Goal: Information Seeking & Learning: Learn about a topic

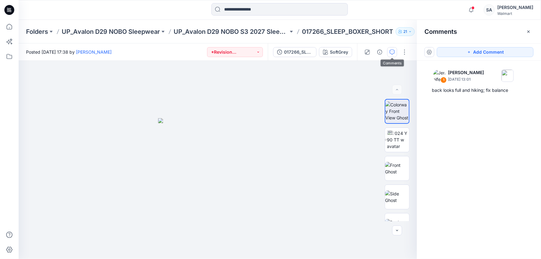
click at [12, 9] on icon at bounding box center [9, 10] width 10 height 10
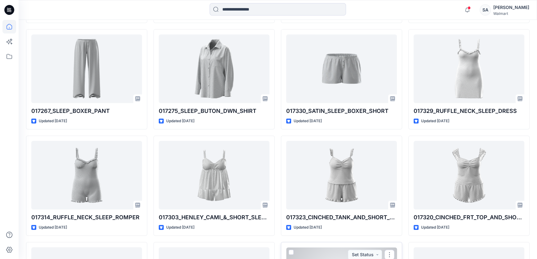
scroll to position [362, 0]
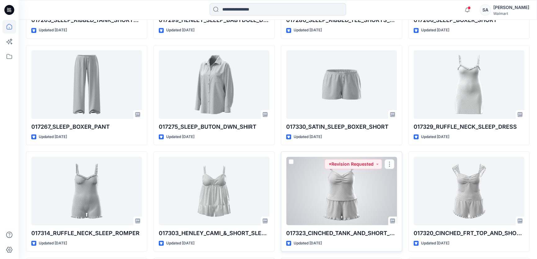
click at [349, 184] on div at bounding box center [341, 191] width 111 height 69
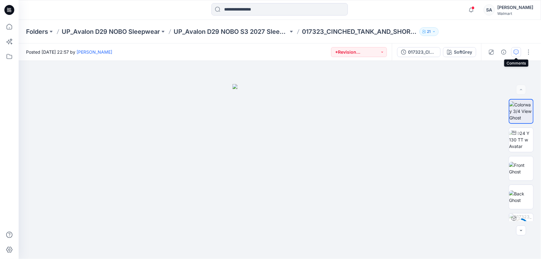
click at [518, 53] on icon "button" at bounding box center [516, 52] width 5 height 5
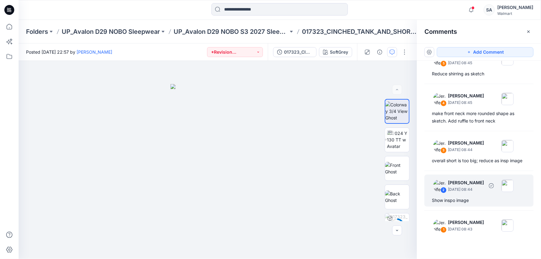
scroll to position [91, 0]
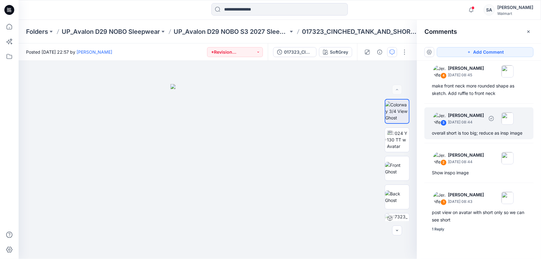
click at [485, 132] on div "overall short is too big; reduce as insp image" at bounding box center [479, 132] width 94 height 7
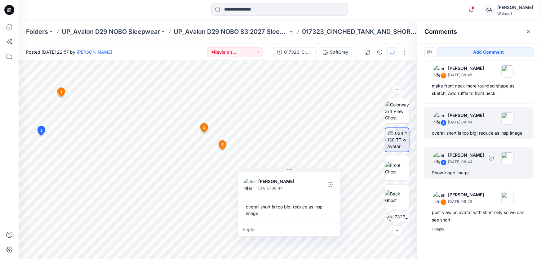
click at [472, 165] on div "2 Jennifer Yerkes September 29, 2025 08:44" at bounding box center [471, 157] width 86 height 17
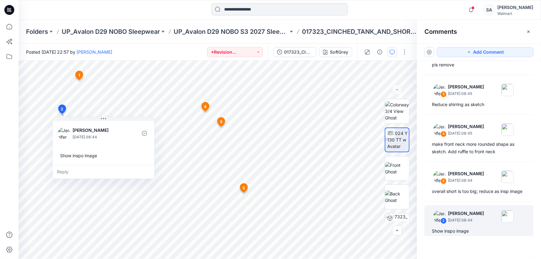
scroll to position [6, 0]
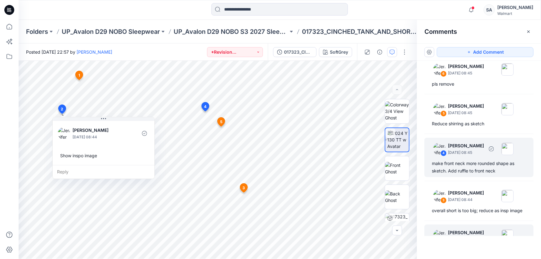
click at [464, 171] on div "make front neck more rounded shape as sketch. Add ruffle to front neck" at bounding box center [479, 167] width 94 height 15
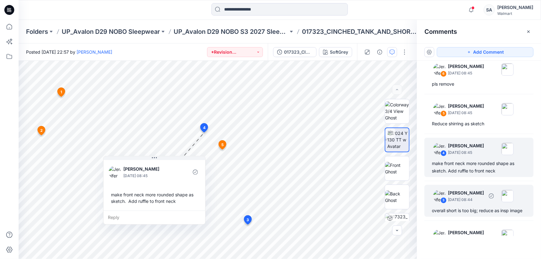
click at [467, 207] on div "overall short is too big; reduce as insp image" at bounding box center [479, 210] width 94 height 7
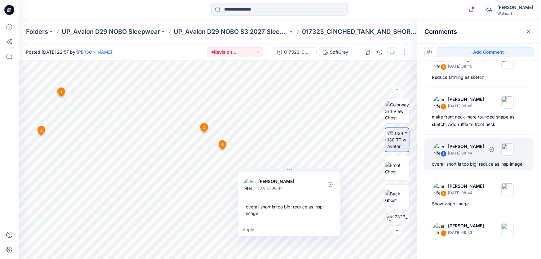
scroll to position [62, 0]
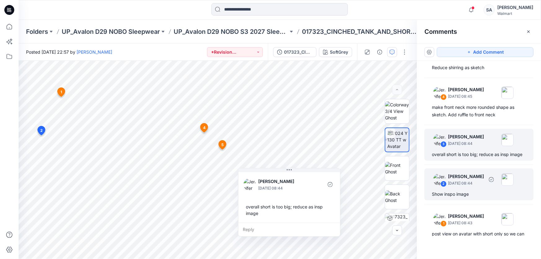
click at [465, 196] on div "2 Jennifer Yerkes September 29, 2025 08:44 Show inspo image" at bounding box center [479, 184] width 109 height 32
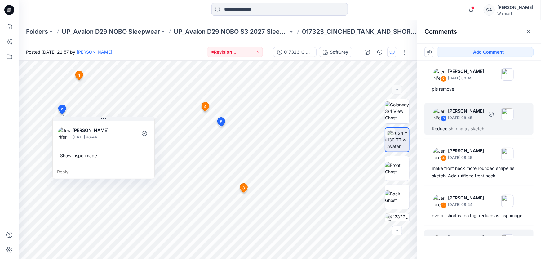
scroll to position [0, 0]
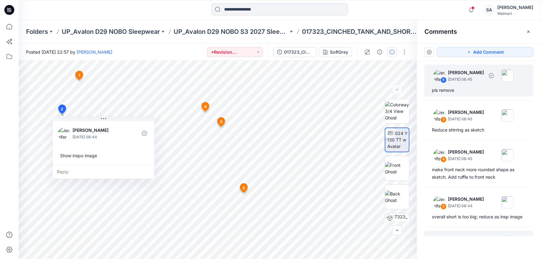
click at [464, 93] on div "pls remove" at bounding box center [479, 90] width 94 height 7
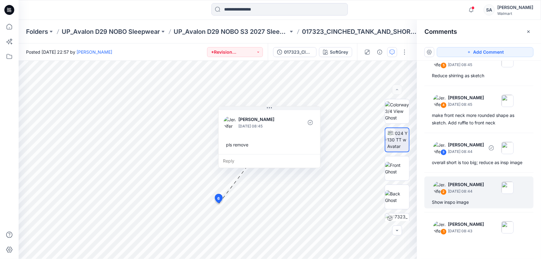
scroll to position [91, 0]
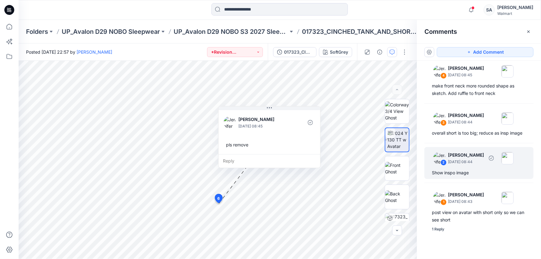
click at [469, 167] on div "2 Jennifer Yerkes September 29, 2025 08:44" at bounding box center [471, 157] width 86 height 17
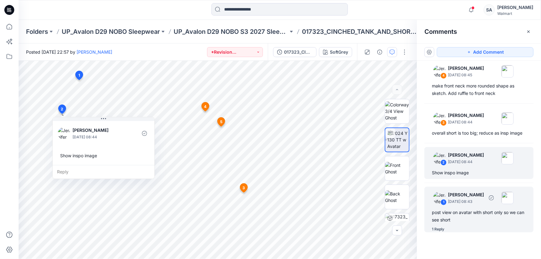
click at [474, 216] on div "post view on avatar with short only so we can see short" at bounding box center [479, 216] width 94 height 15
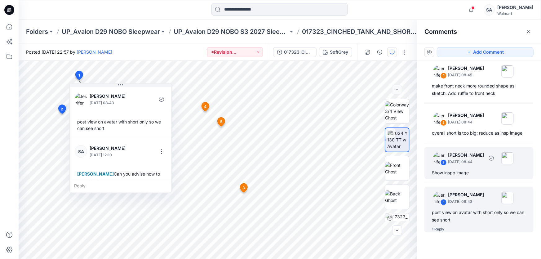
click at [461, 173] on div "Show inspo image" at bounding box center [479, 172] width 94 height 7
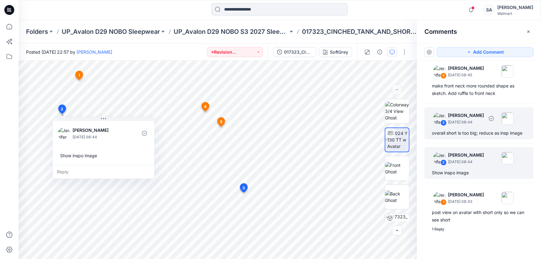
click at [466, 129] on div "overall short is too big; reduce as insp image" at bounding box center [479, 132] width 94 height 7
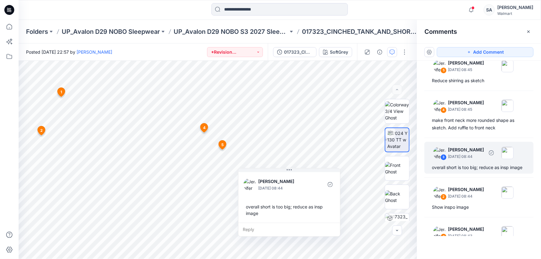
scroll to position [34, 0]
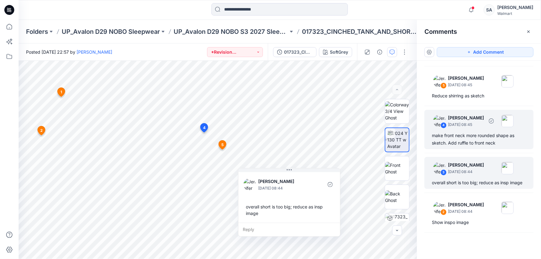
click at [460, 139] on div "make front neck more rounded shape as sketch. Add ruffle to front neck" at bounding box center [479, 139] width 94 height 15
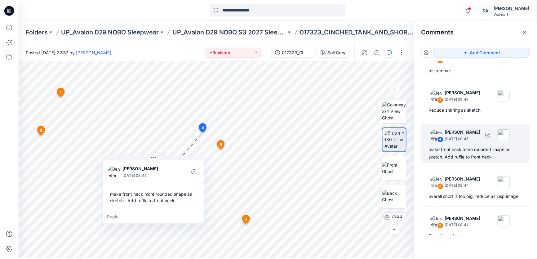
scroll to position [0, 0]
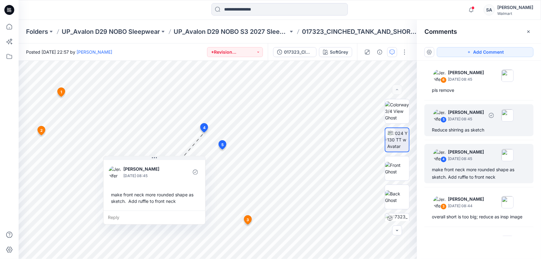
click at [460, 129] on div "Reduce shirring as sketch" at bounding box center [479, 129] width 94 height 7
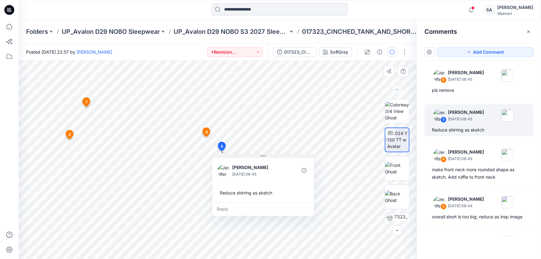
click at [261, 154] on icon at bounding box center [263, 155] width 5 height 5
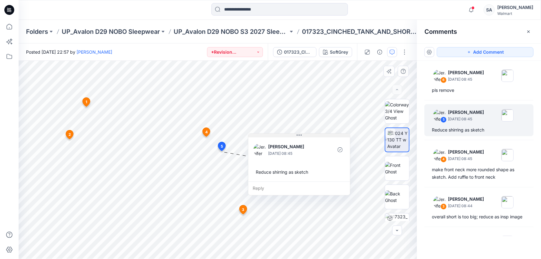
drag, startPoint x: 260, startPoint y: 155, endPoint x: 296, endPoint y: 134, distance: 41.7
click at [297, 134] on icon at bounding box center [299, 135] width 5 height 5
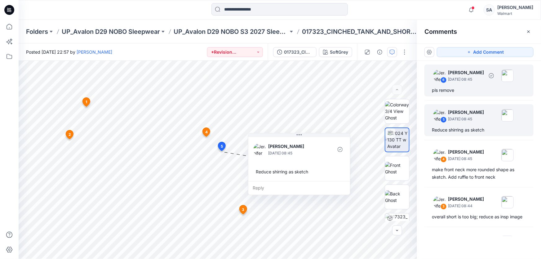
click at [451, 95] on div "6 Jennifer Yerkes September 29, 2025 08:45 pls remove" at bounding box center [479, 80] width 109 height 32
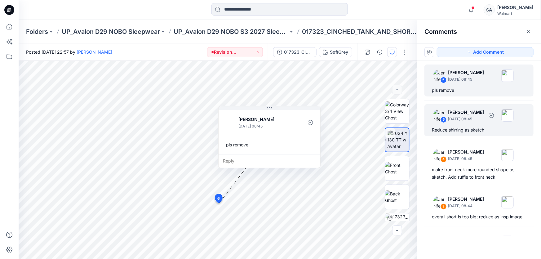
click at [457, 115] on p "[PERSON_NAME]" at bounding box center [466, 112] width 36 height 7
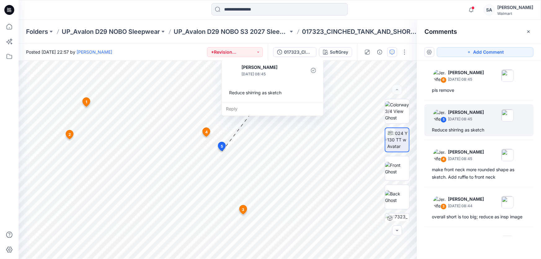
click at [8, 7] on icon at bounding box center [9, 10] width 10 height 10
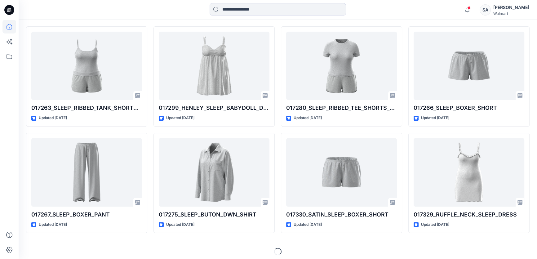
scroll to position [277, 0]
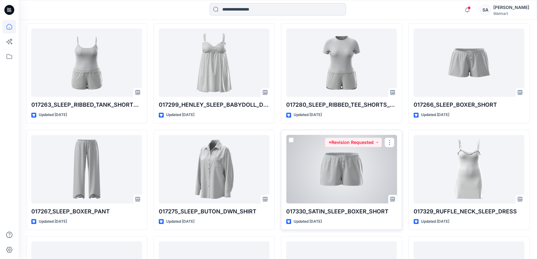
click at [320, 177] on div at bounding box center [341, 169] width 111 height 69
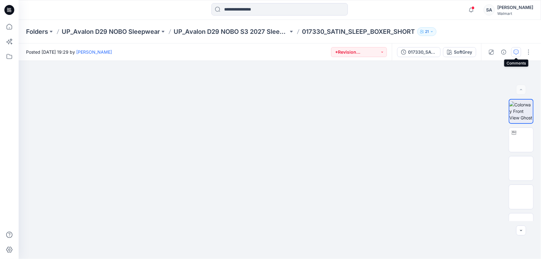
click at [518, 50] on icon "button" at bounding box center [516, 52] width 5 height 5
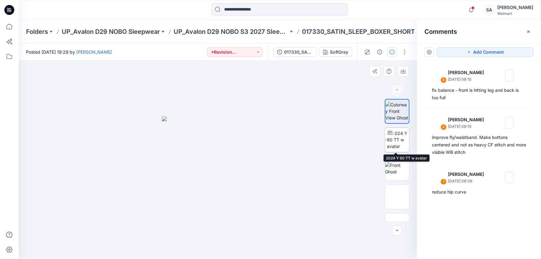
click at [391, 134] on icon at bounding box center [390, 133] width 5 height 4
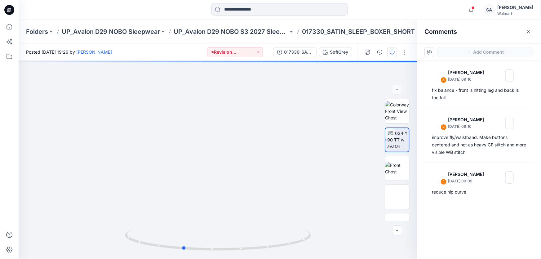
drag, startPoint x: 277, startPoint y: 248, endPoint x: 244, endPoint y: 248, distance: 33.2
click at [242, 248] on icon at bounding box center [219, 240] width 188 height 23
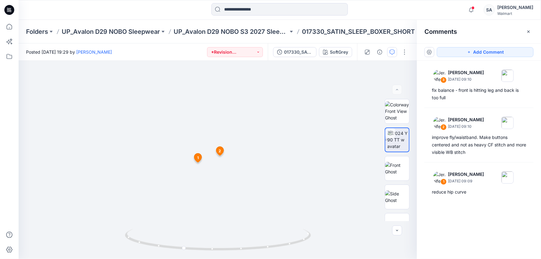
click at [9, 12] on icon at bounding box center [9, 10] width 10 height 10
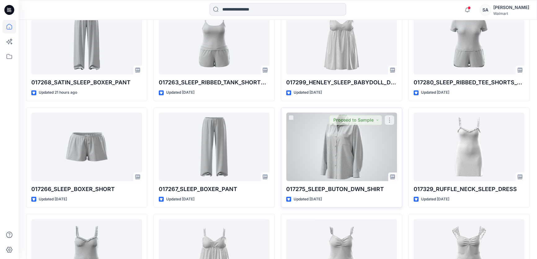
scroll to position [305, 0]
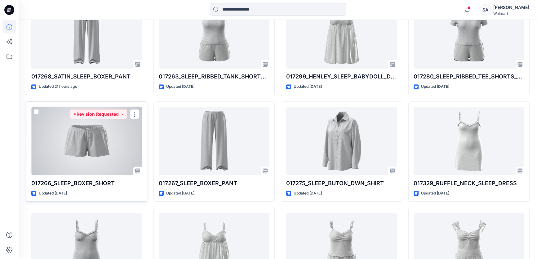
click at [112, 149] on div at bounding box center [86, 141] width 111 height 69
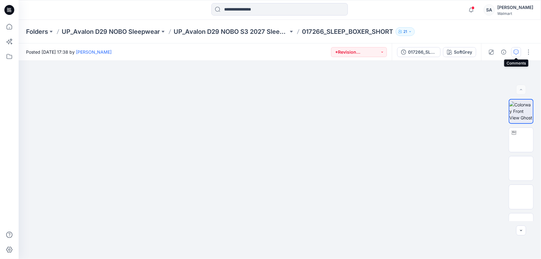
click at [512, 51] on button "button" at bounding box center [516, 52] width 10 height 10
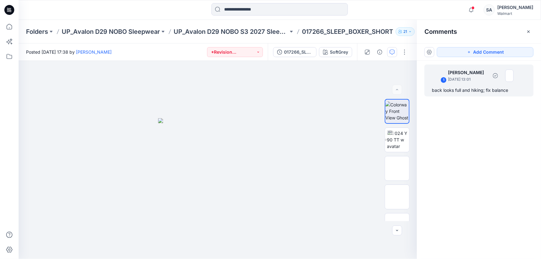
click at [488, 82] on p "September 29, 2025 13:01" at bounding box center [468, 79] width 40 height 6
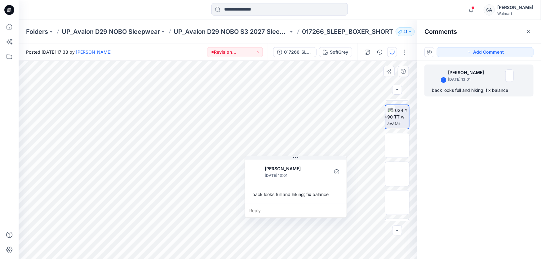
scroll to position [45, 0]
click at [397, 180] on img at bounding box center [397, 180] width 0 height 0
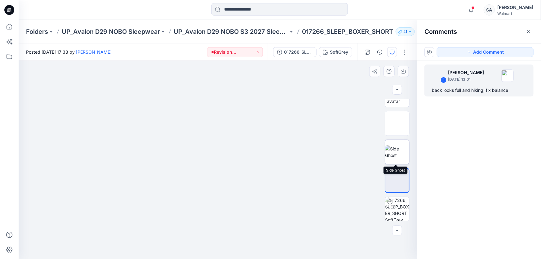
click at [387, 152] on img at bounding box center [397, 151] width 24 height 13
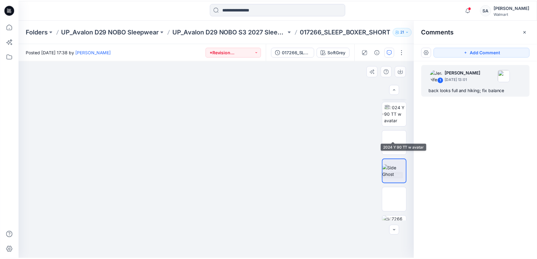
scroll to position [0, 0]
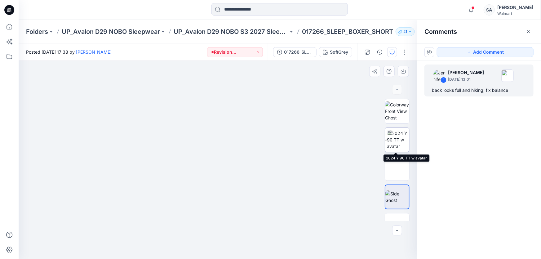
click at [400, 149] on img at bounding box center [398, 140] width 22 height 20
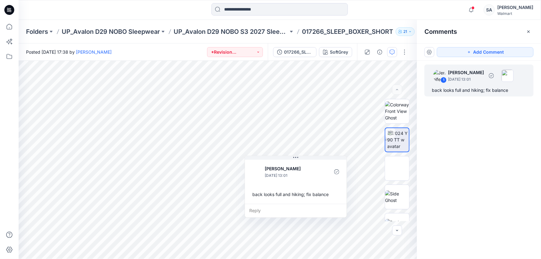
click at [466, 87] on div "back looks full and hiking; fix balance" at bounding box center [479, 90] width 94 height 7
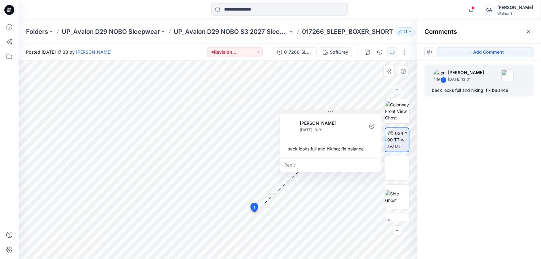
drag, startPoint x: 300, startPoint y: 158, endPoint x: 335, endPoint y: 110, distance: 58.8
click at [335, 110] on button at bounding box center [331, 112] width 102 height 4
click at [397, 136] on img at bounding box center [399, 140] width 22 height 20
drag, startPoint x: 397, startPoint y: 136, endPoint x: 391, endPoint y: 147, distance: 12.4
click at [397, 136] on img at bounding box center [399, 140] width 22 height 20
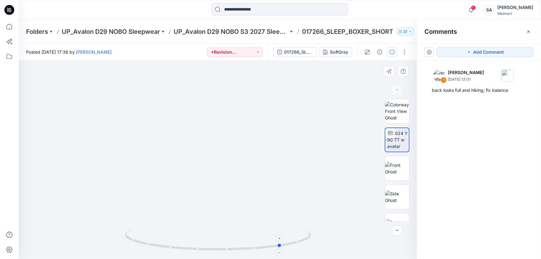
drag, startPoint x: 225, startPoint y: 249, endPoint x: 290, endPoint y: 229, distance: 68.6
click at [290, 229] on icon at bounding box center [219, 240] width 188 height 23
click at [12, 11] on icon at bounding box center [9, 10] width 10 height 10
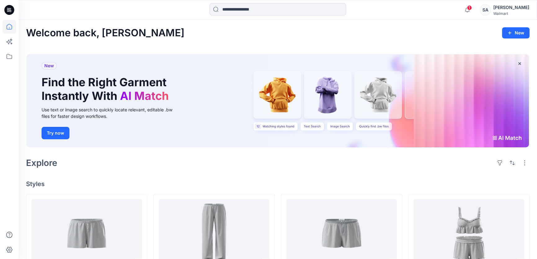
click at [11, 8] on icon at bounding box center [9, 10] width 10 height 10
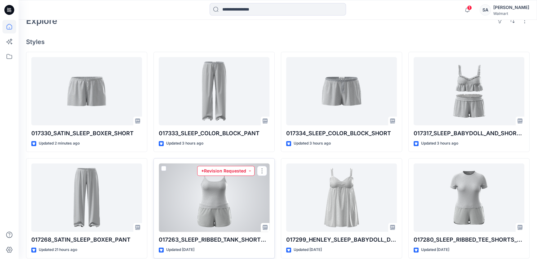
scroll to position [197, 0]
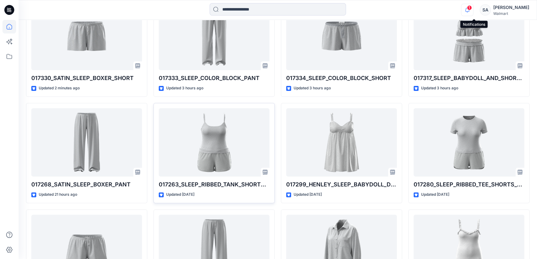
click at [473, 10] on icon "button" at bounding box center [467, 10] width 12 height 12
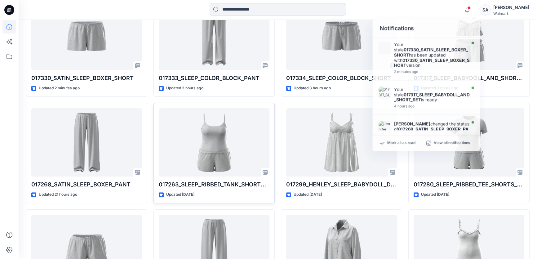
click at [365, 8] on div at bounding box center [277, 10] width 259 height 14
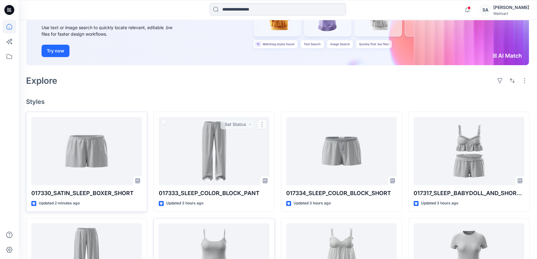
scroll to position [84, 0]
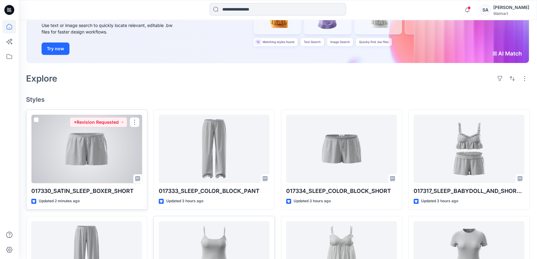
click at [126, 149] on div at bounding box center [86, 149] width 111 height 69
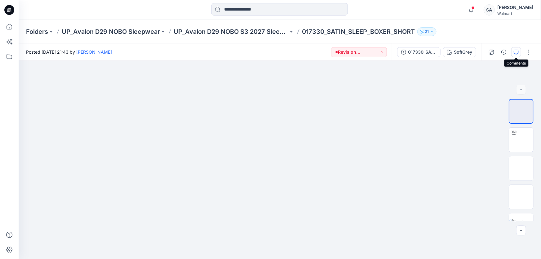
click at [514, 52] on icon "button" at bounding box center [516, 52] width 5 height 5
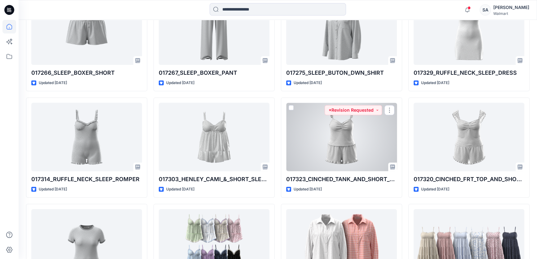
scroll to position [423, 0]
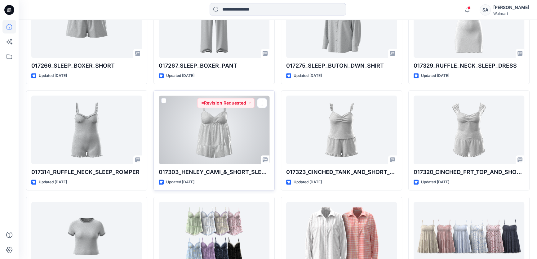
click at [217, 127] on div at bounding box center [214, 130] width 111 height 69
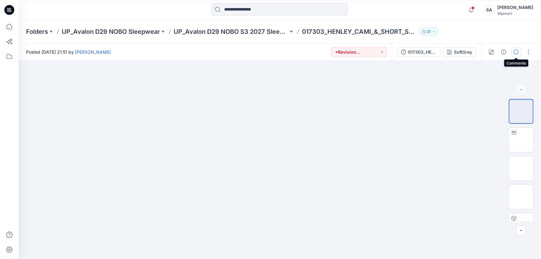
click at [519, 50] on button "button" at bounding box center [516, 52] width 10 height 10
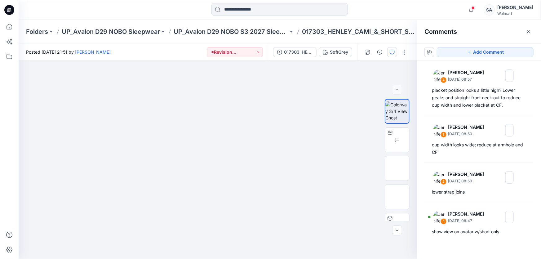
click at [509, 26] on div "Comments" at bounding box center [479, 31] width 124 height 23
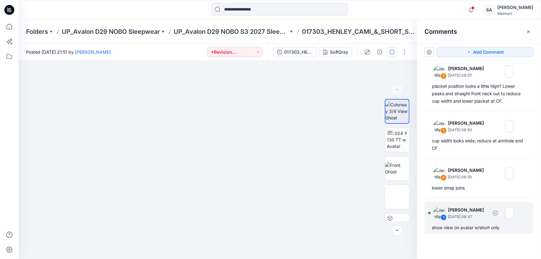
scroll to position [5, 0]
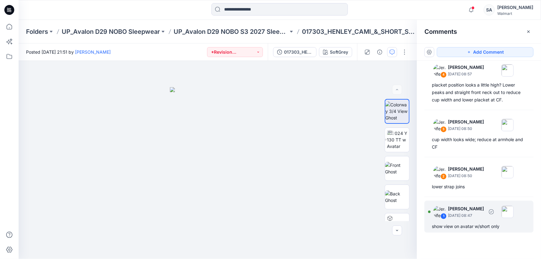
click at [468, 230] on div "1 Jennifer Yerkes September 29, 2025 08:47 show view on avatar w/short only" at bounding box center [479, 217] width 109 height 32
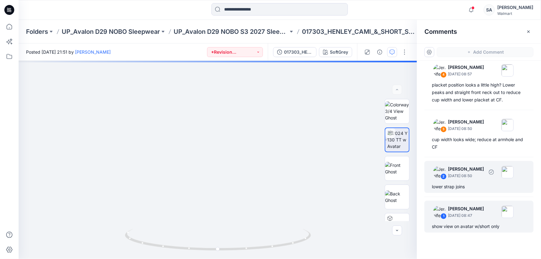
click at [475, 176] on p "September 29, 2025 08:50" at bounding box center [466, 176] width 36 height 6
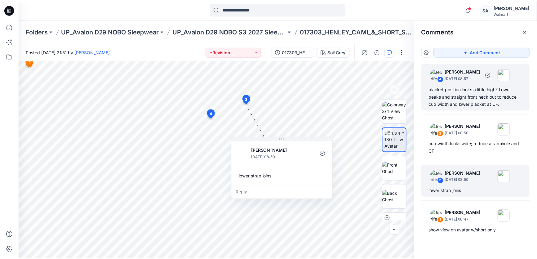
scroll to position [0, 0]
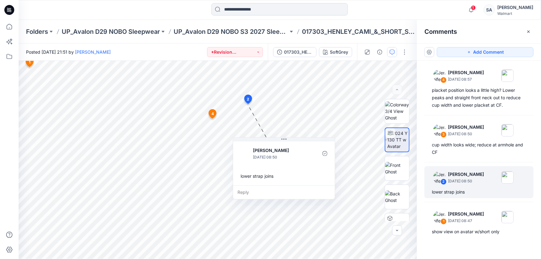
click at [9, 7] on icon at bounding box center [9, 10] width 10 height 10
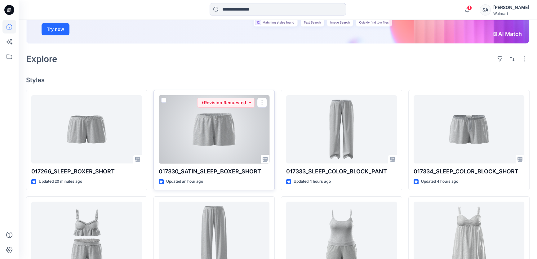
scroll to position [141, 0]
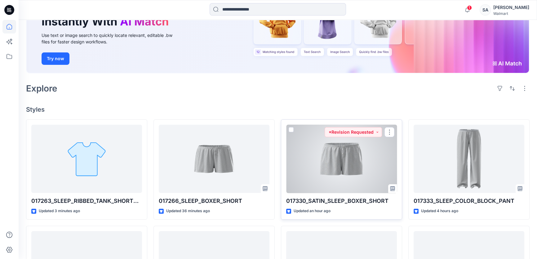
scroll to position [113, 0]
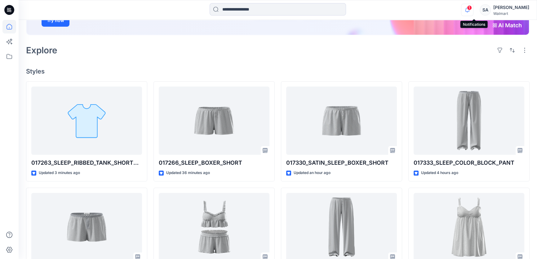
click at [473, 10] on icon "button" at bounding box center [467, 10] width 12 height 12
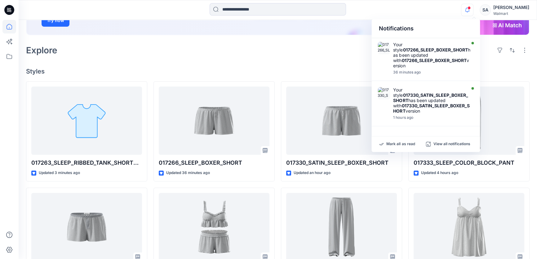
click at [432, 10] on div "Notifications Your style 017266_SLEEP_BOXER_SHORT has been updated with 017266_…" at bounding box center [278, 10] width 518 height 14
